Goal: Task Accomplishment & Management: Use online tool/utility

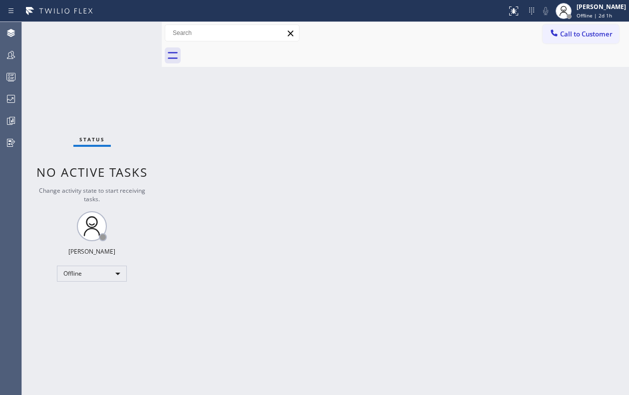
click at [374, 193] on div "Back to Dashboard Change Sender ID Customers Technicians Select a contact Outbo…" at bounding box center [395, 208] width 467 height 373
click at [8, 46] on div at bounding box center [11, 55] width 22 height 20
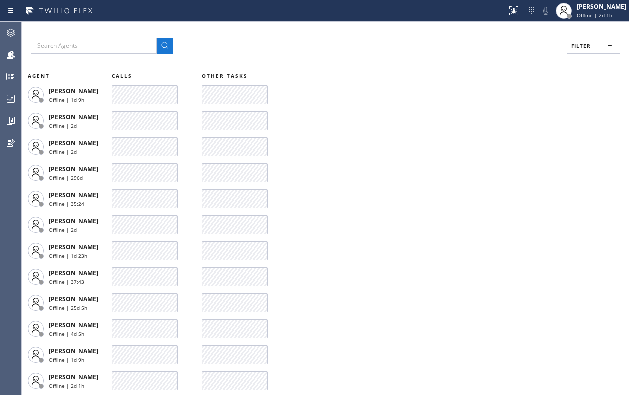
click at [595, 48] on button "Filter" at bounding box center [592, 46] width 53 height 16
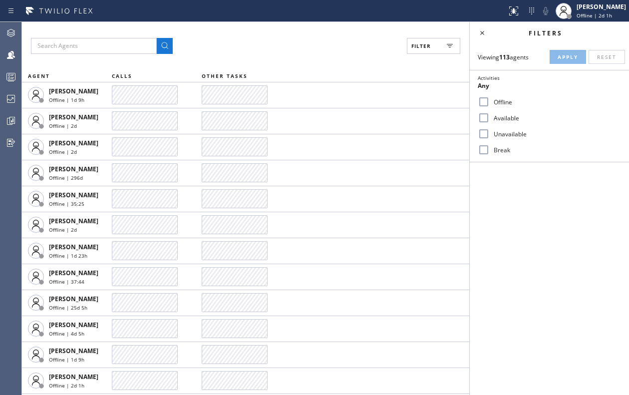
click at [489, 117] on input "Available" at bounding box center [484, 118] width 12 height 12
checkbox input "true"
click at [486, 153] on input "Break" at bounding box center [484, 150] width 12 height 12
checkbox input "true"
click at [563, 58] on span "Apply" at bounding box center [567, 56] width 20 height 7
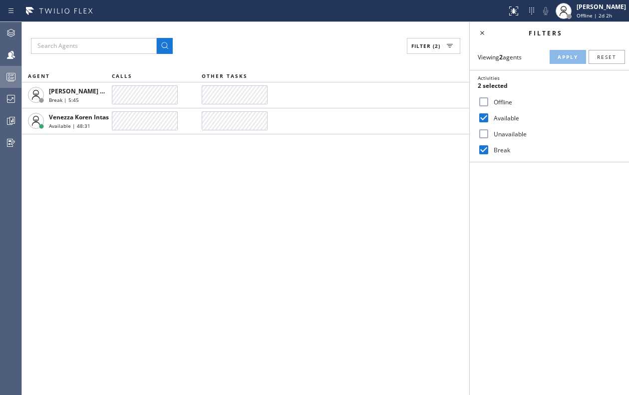
click at [11, 73] on rect at bounding box center [11, 76] width 8 height 7
